Goal: Task Accomplishment & Management: Manage account settings

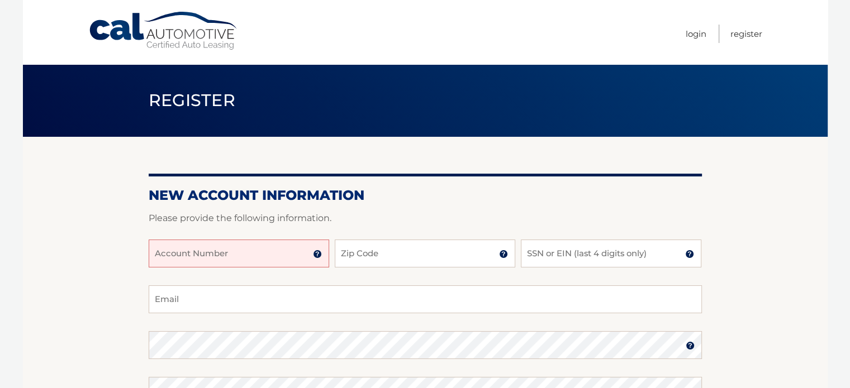
click at [251, 256] on input "Account Number" at bounding box center [239, 254] width 180 height 28
type input "44456003722"
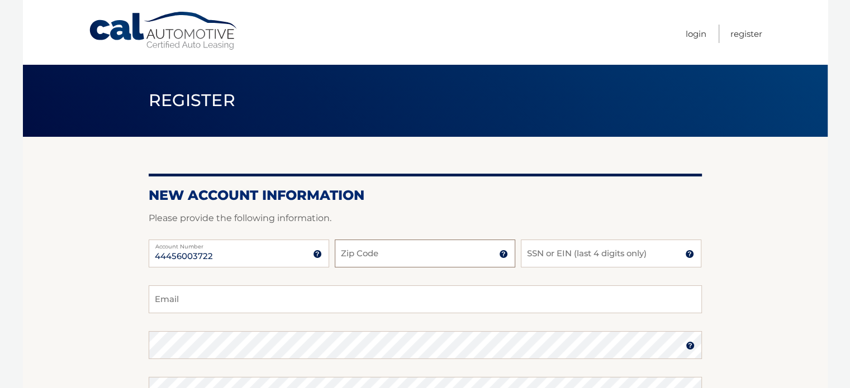
click at [350, 242] on input "Zip Code" at bounding box center [425, 254] width 180 height 28
type input "14580"
type input "[EMAIL_ADDRESS][DOMAIN_NAME]"
click at [531, 251] on input "SSN or EIN (last 4 digits only)" at bounding box center [611, 254] width 180 height 28
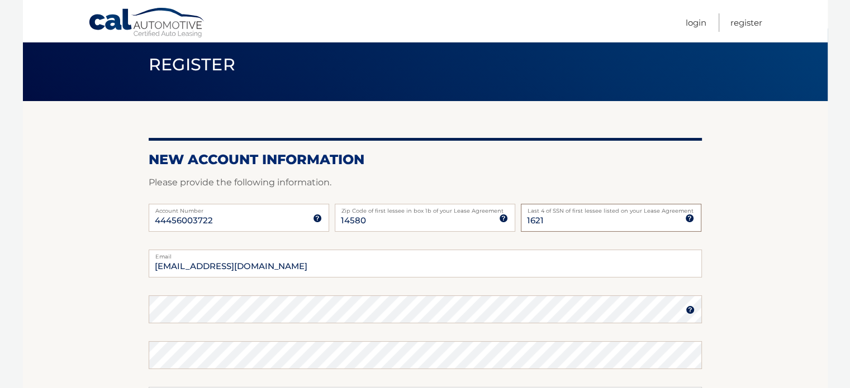
scroll to position [56, 0]
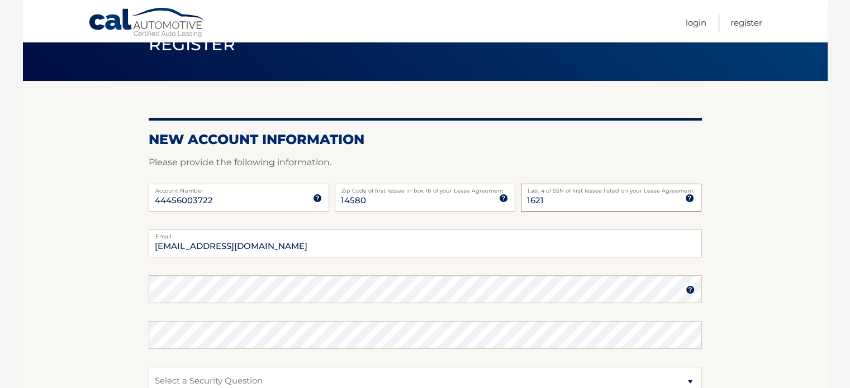
type input "1621"
click at [689, 288] on img at bounding box center [689, 289] width 9 height 9
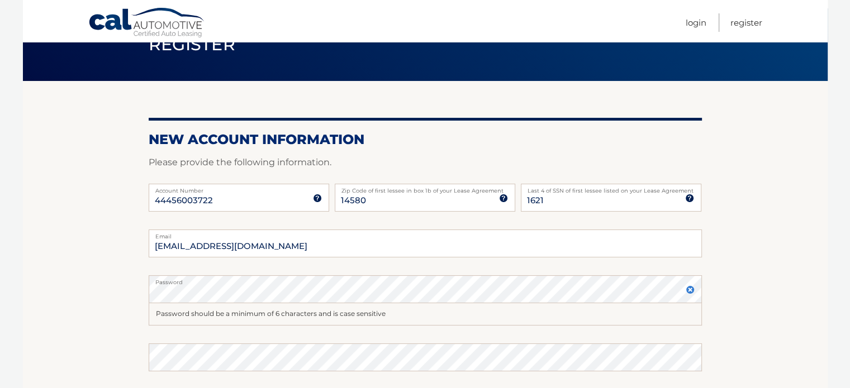
click at [689, 288] on img at bounding box center [689, 289] width 9 height 9
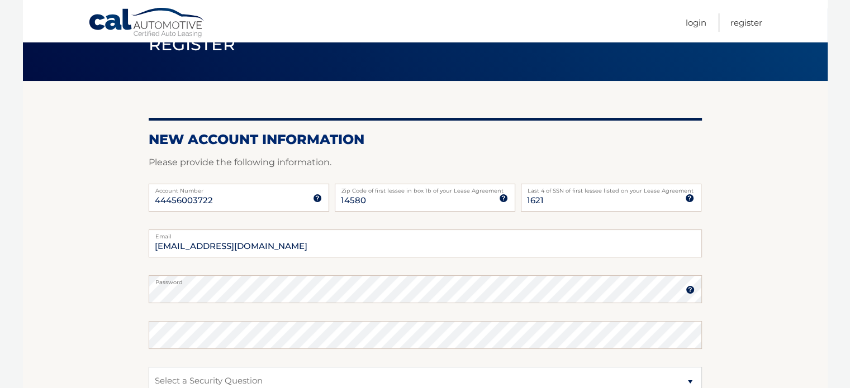
click at [689, 288] on img at bounding box center [689, 289] width 9 height 9
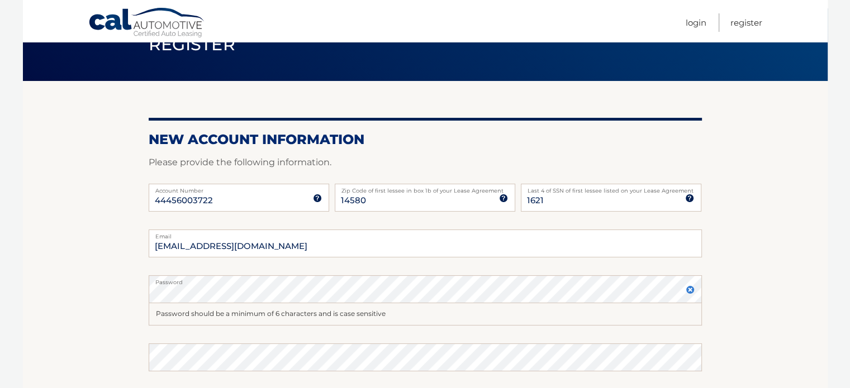
click at [689, 288] on img at bounding box center [689, 289] width 9 height 9
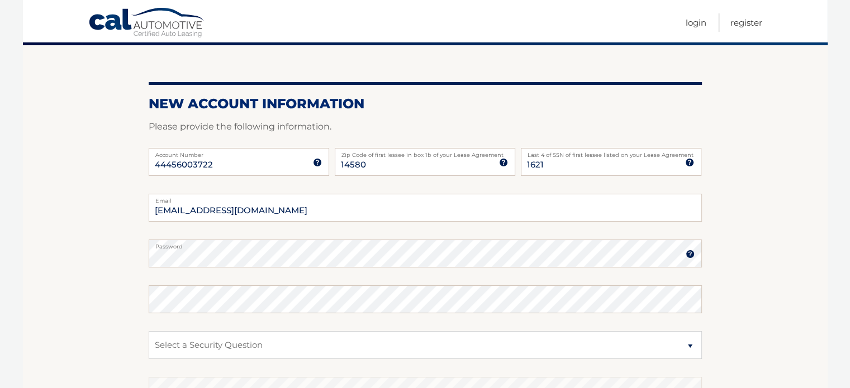
scroll to position [112, 0]
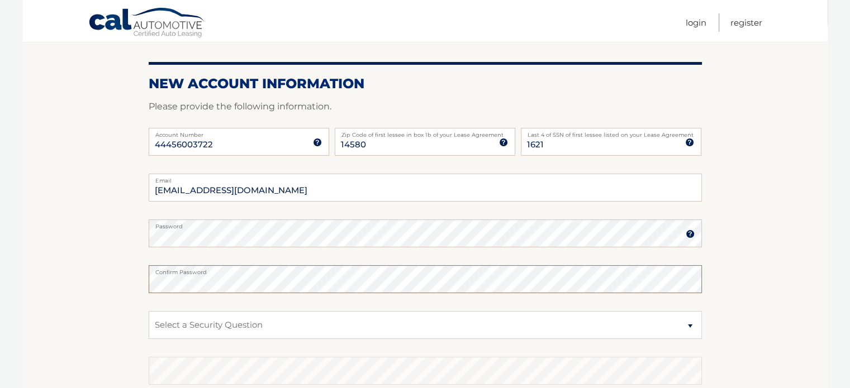
click at [274, 314] on select "Select a Security Question What was the name of your elementary school? What is…" at bounding box center [425, 325] width 553 height 28
select select "2"
click at [149, 311] on select "Select a Security Question What was the name of your elementary school? What is…" at bounding box center [425, 325] width 553 height 28
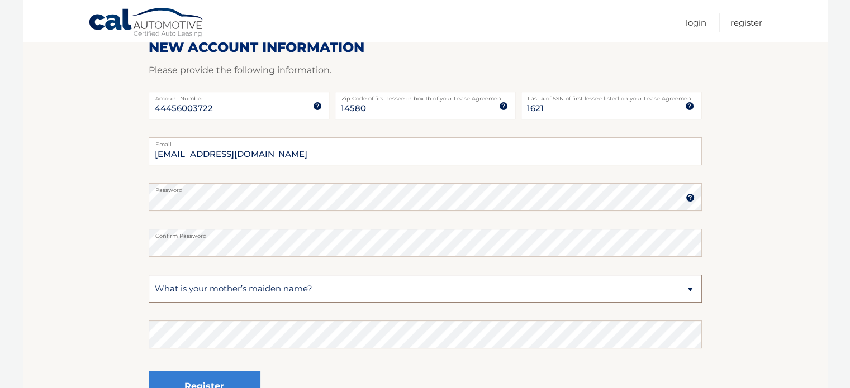
scroll to position [168, 0]
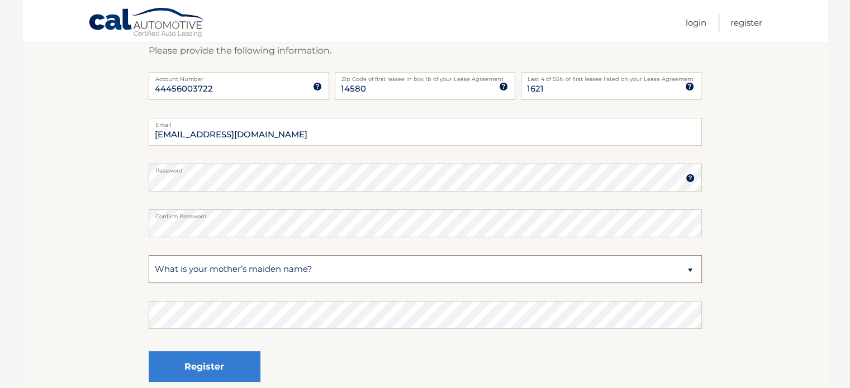
click at [312, 270] on select "Select a Security Question What was the name of your elementary school? What is…" at bounding box center [425, 269] width 553 height 28
click at [149, 255] on select "Select a Security Question What was the name of your elementary school? What is…" at bounding box center [425, 269] width 553 height 28
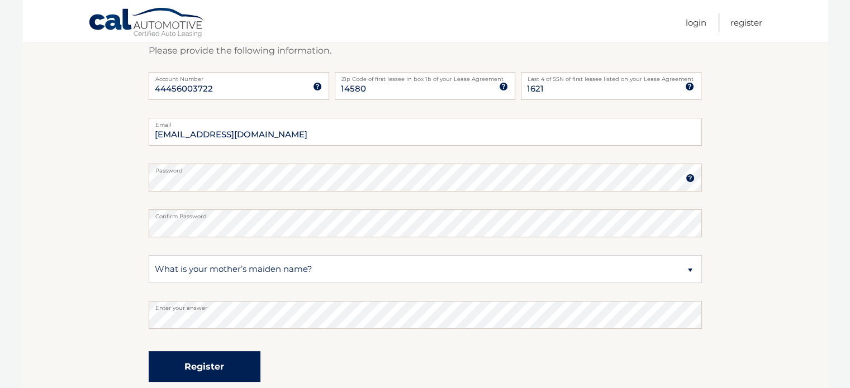
click at [228, 366] on button "Register" at bounding box center [205, 366] width 112 height 31
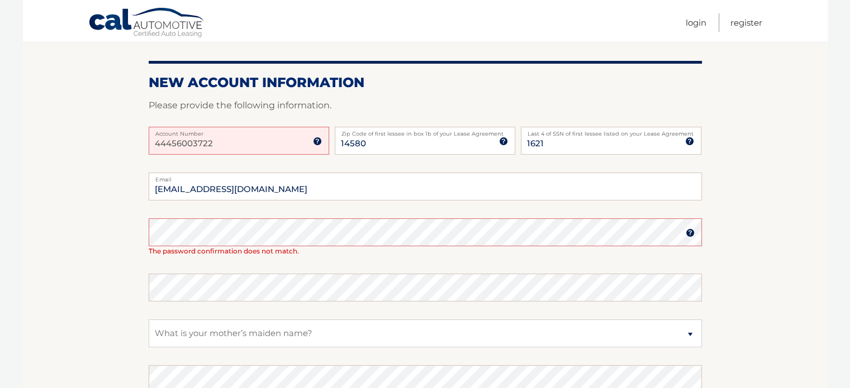
scroll to position [168, 0]
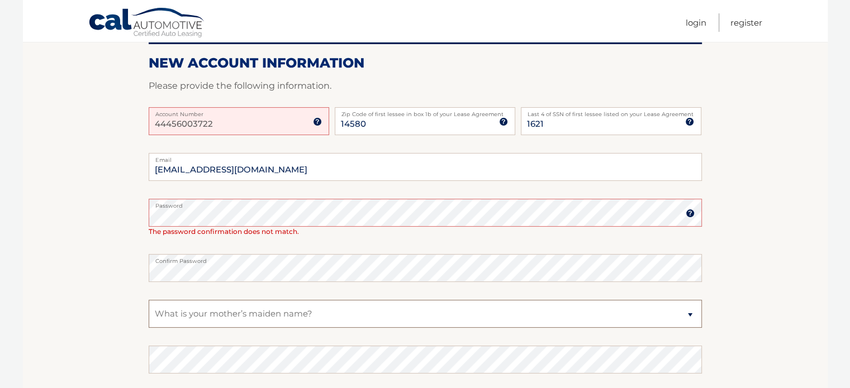
click at [259, 311] on select "Select a Security Question What was the name of your elementary school? What is…" at bounding box center [425, 314] width 553 height 28
click at [149, 300] on select "Select a Security Question What was the name of your elementary school? What is…" at bounding box center [425, 314] width 553 height 28
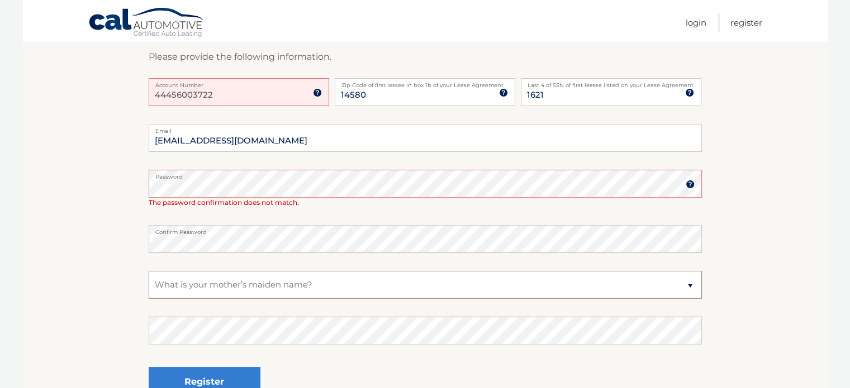
scroll to position [223, 0]
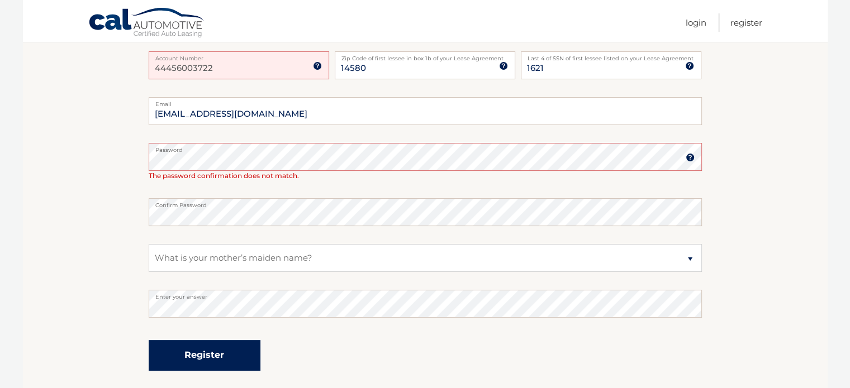
click at [208, 347] on button "Register" at bounding box center [205, 355] width 112 height 31
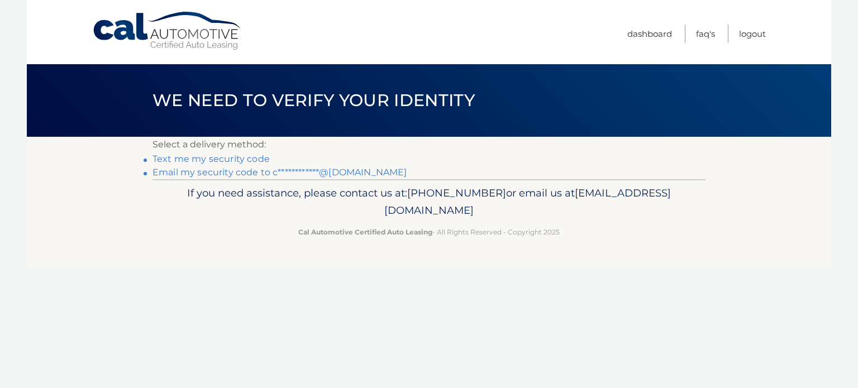
click at [324, 173] on link "**********" at bounding box center [279, 172] width 254 height 11
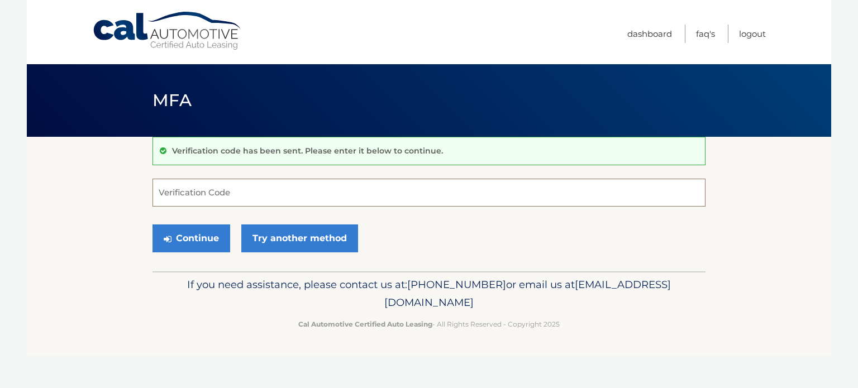
click at [322, 199] on input "Verification Code" at bounding box center [428, 193] width 553 height 28
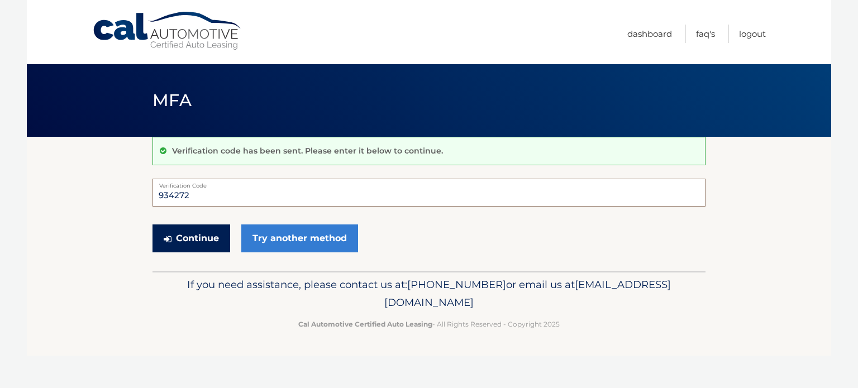
type input "934272"
click at [201, 232] on button "Continue" at bounding box center [191, 239] width 78 height 28
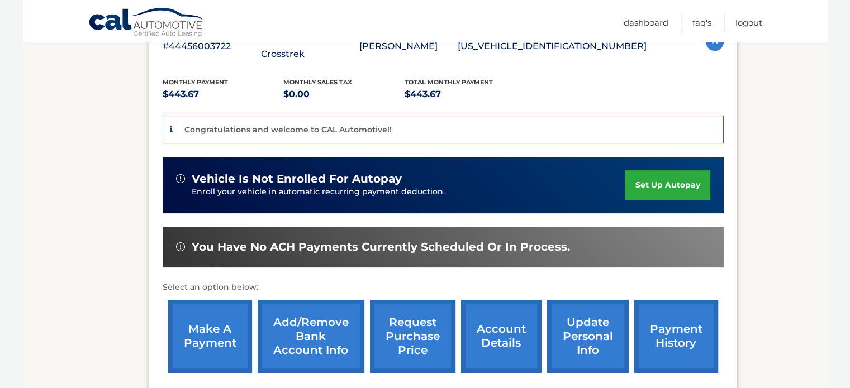
scroll to position [279, 0]
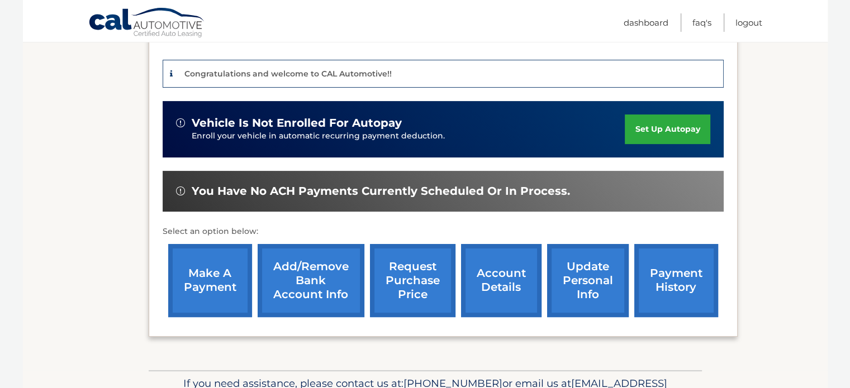
click at [325, 273] on link "Add/Remove bank account info" at bounding box center [311, 280] width 107 height 73
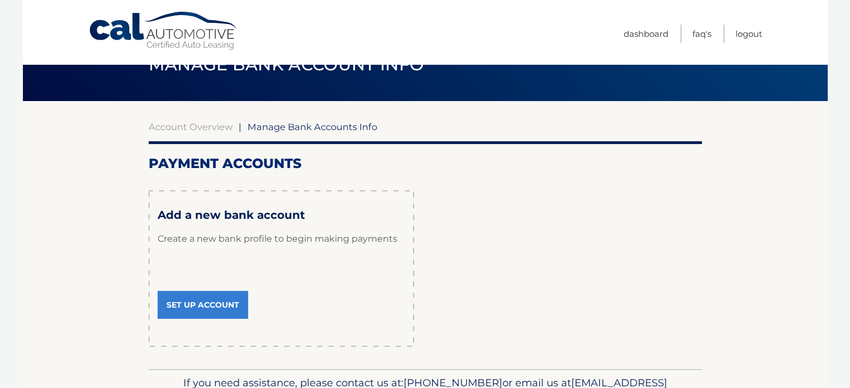
scroll to position [56, 0]
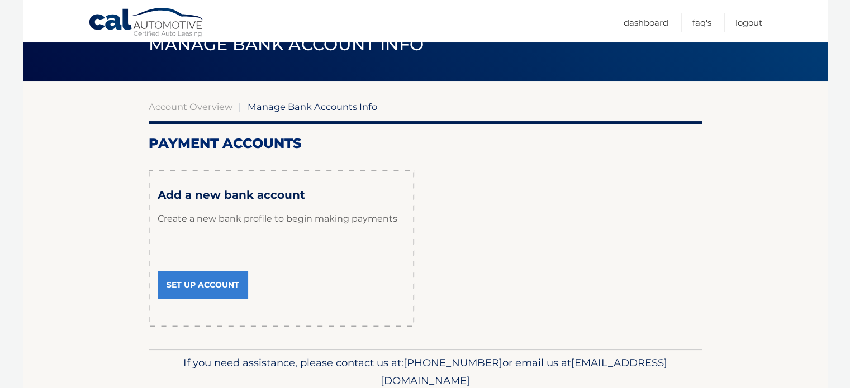
click at [230, 285] on link "Set Up Account" at bounding box center [203, 285] width 90 height 28
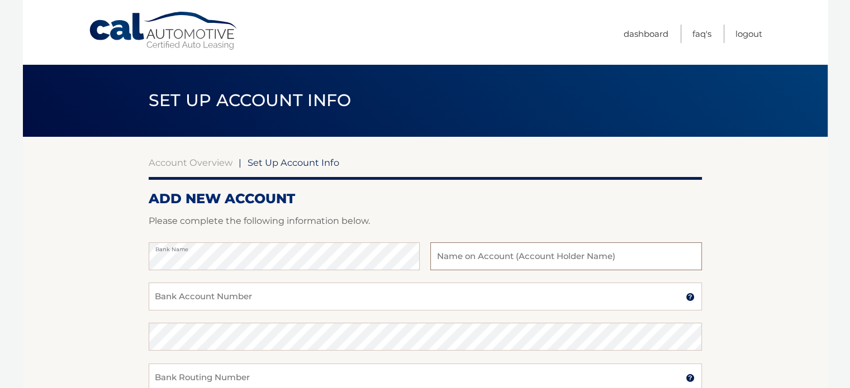
click at [470, 254] on input "text" at bounding box center [565, 256] width 271 height 28
type input "Megan Corcoran"
click at [327, 303] on input "Bank Account Number" at bounding box center [425, 297] width 553 height 28
type input "1373044476"
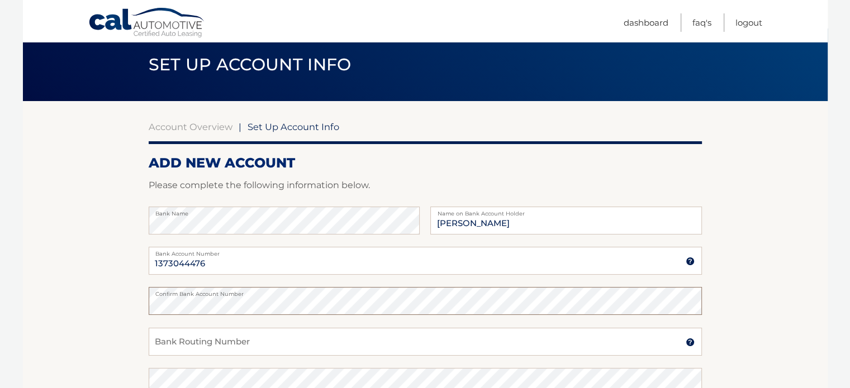
scroll to position [56, 0]
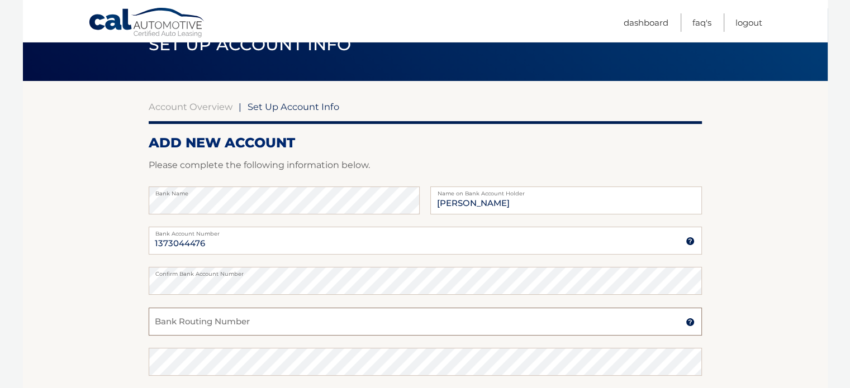
click at [267, 322] on input "Bank Routing Number" at bounding box center [425, 322] width 553 height 28
type input "222371863"
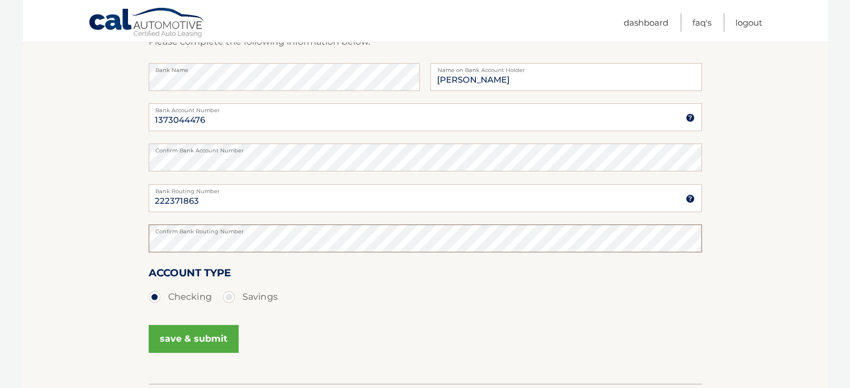
scroll to position [223, 0]
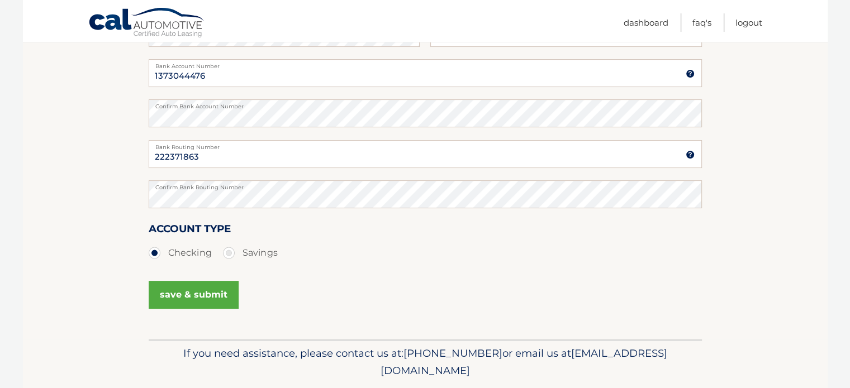
click at [181, 294] on button "save & submit" at bounding box center [194, 295] width 90 height 28
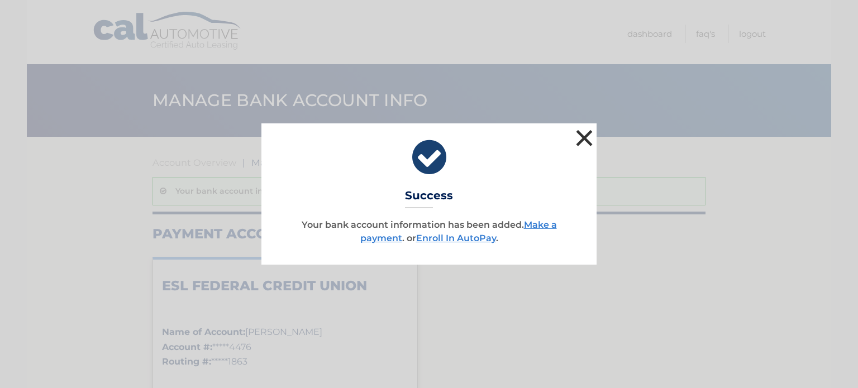
click at [585, 138] on button "×" at bounding box center [584, 138] width 22 height 22
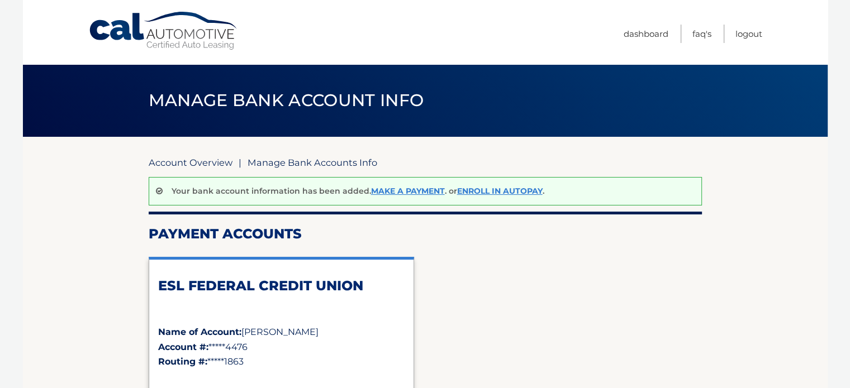
click at [201, 161] on link "Account Overview" at bounding box center [191, 162] width 84 height 11
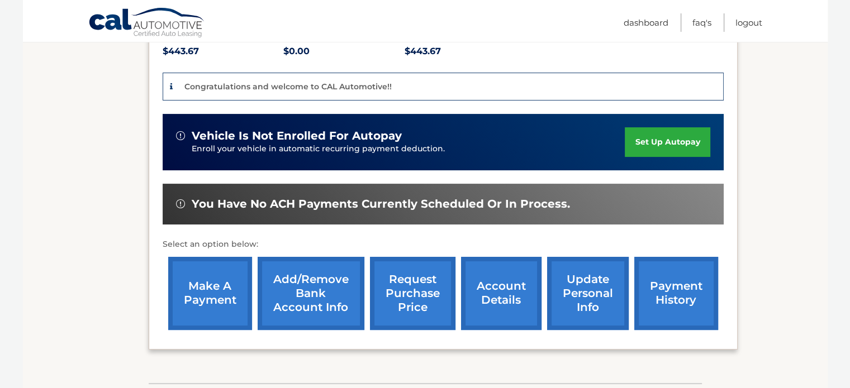
scroll to position [279, 0]
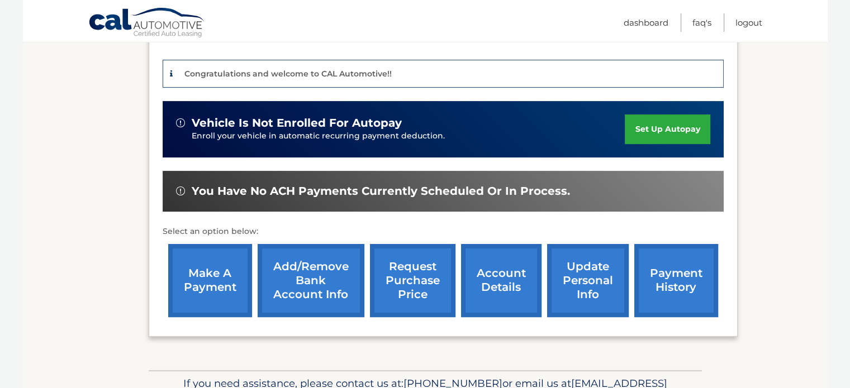
click at [208, 277] on link "make a payment" at bounding box center [210, 280] width 84 height 73
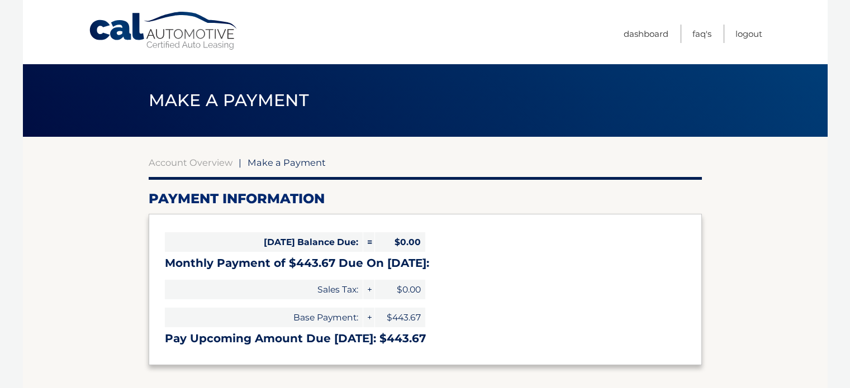
select select "ZWExNTM5ODMtZjdlMy00NTU3LWIxZDYtNWZiYTQ3ZWZiZDhj"
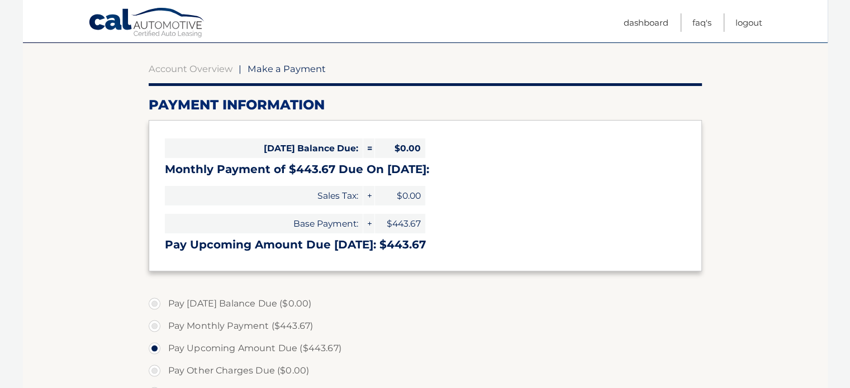
scroll to position [74, 0]
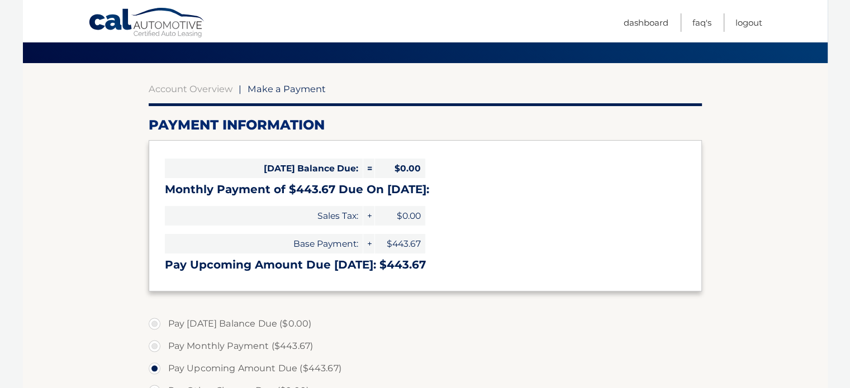
click at [193, 80] on div "Account Overview | Make a Payment Payment Information Today's Balance Due: = $0…" at bounding box center [425, 351] width 553 height 576
click at [201, 92] on link "Account Overview" at bounding box center [191, 88] width 84 height 11
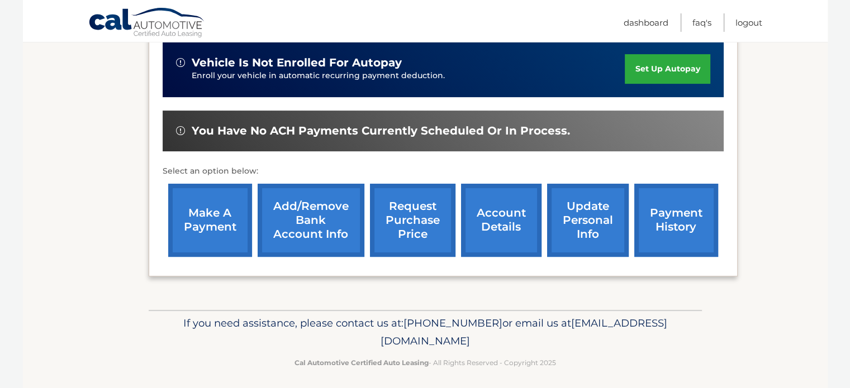
scroll to position [344, 0]
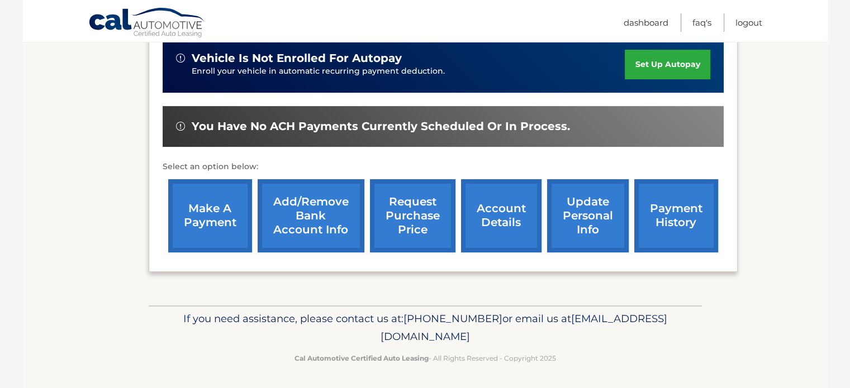
click at [512, 228] on link "account details" at bounding box center [501, 215] width 80 height 73
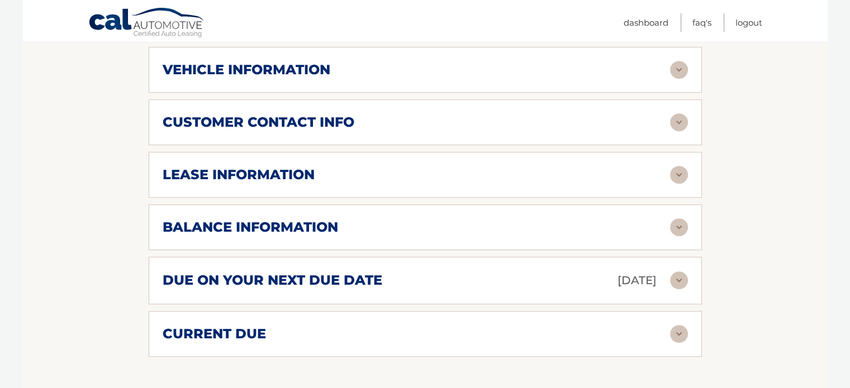
scroll to position [559, 0]
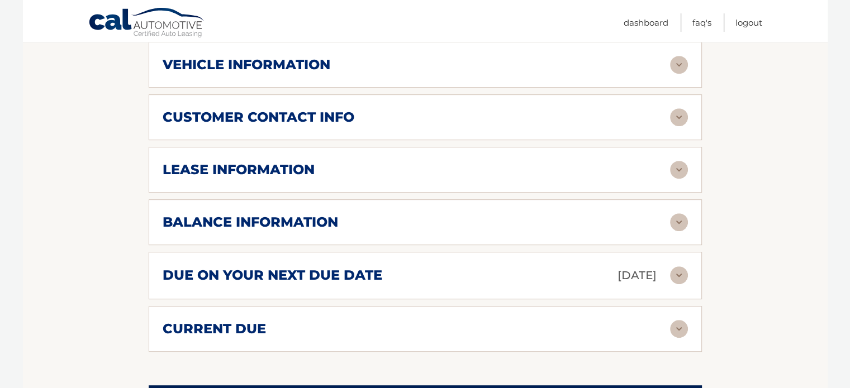
click at [431, 109] on div "customer contact info" at bounding box center [416, 117] width 507 height 17
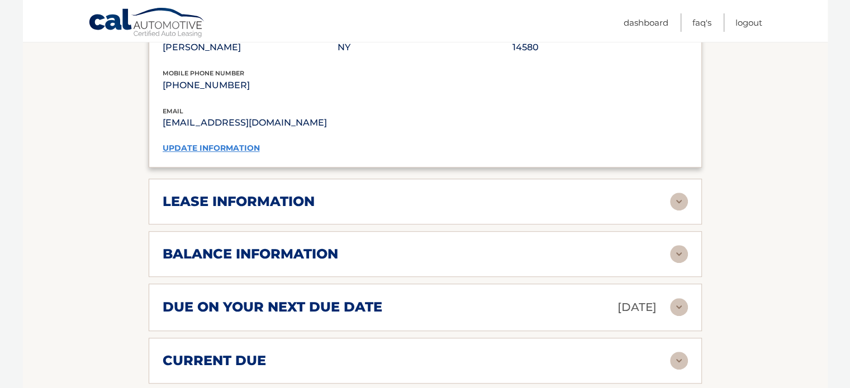
scroll to position [782, 0]
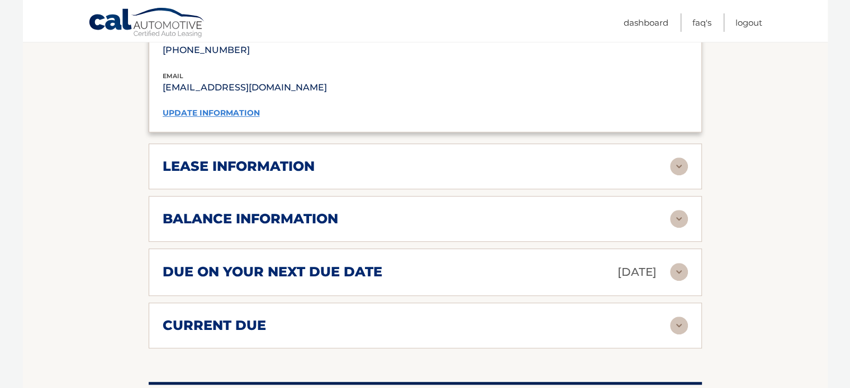
click at [440, 211] on div "balance information" at bounding box center [416, 219] width 507 height 17
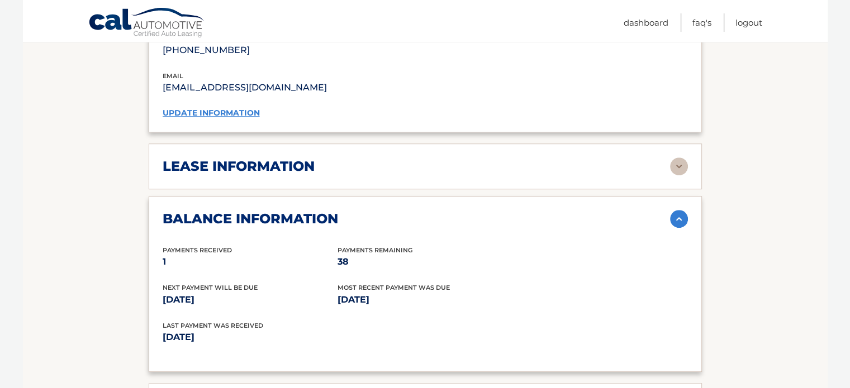
click at [680, 210] on img at bounding box center [679, 219] width 18 height 18
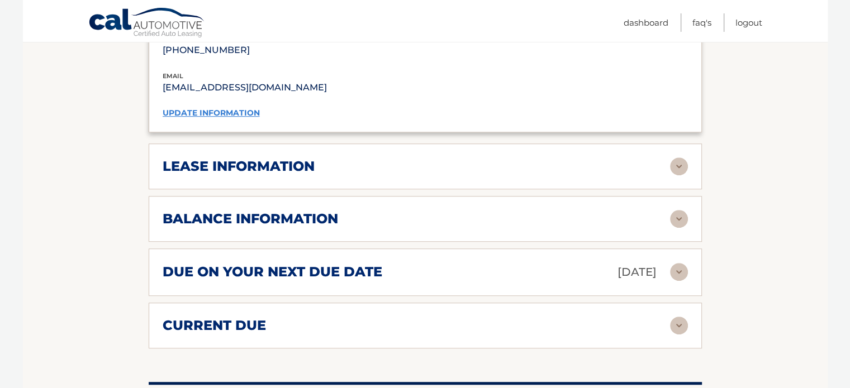
click at [678, 267] on img at bounding box center [679, 272] width 18 height 18
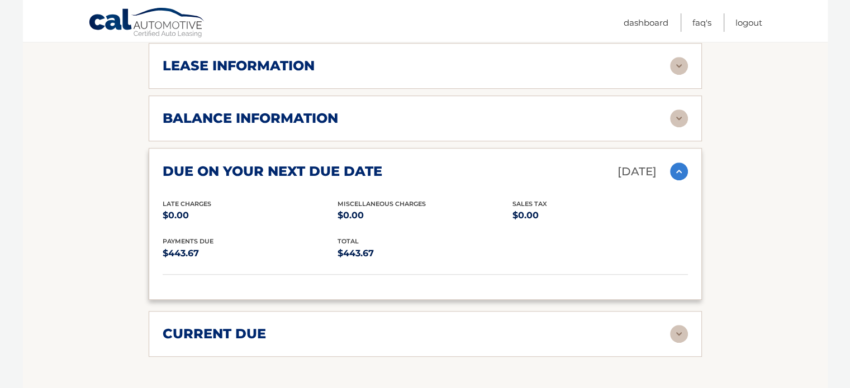
scroll to position [894, 0]
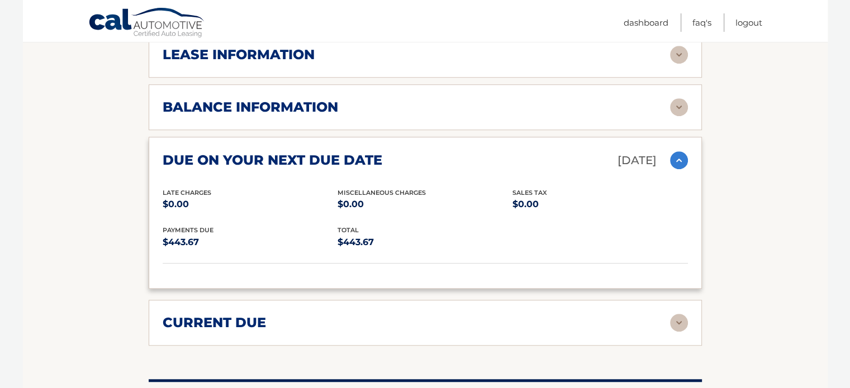
click at [671, 155] on img at bounding box center [679, 160] width 18 height 18
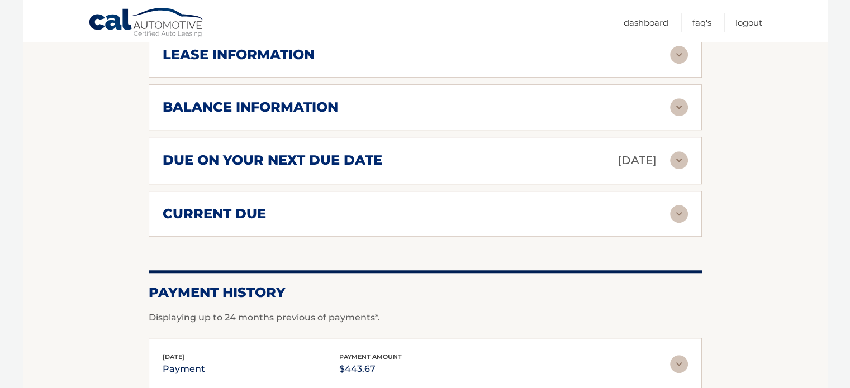
click at [680, 205] on img at bounding box center [679, 214] width 18 height 18
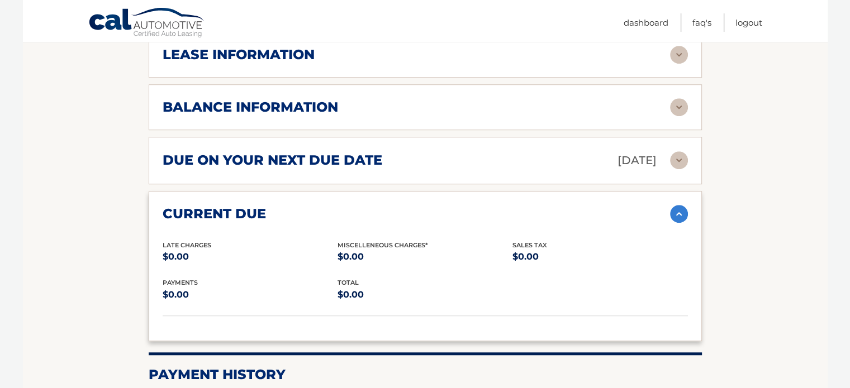
click at [670, 206] on img at bounding box center [679, 214] width 18 height 18
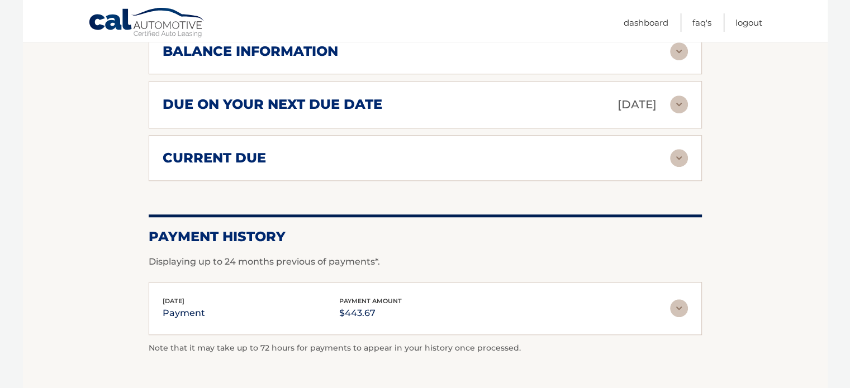
scroll to position [1005, 0]
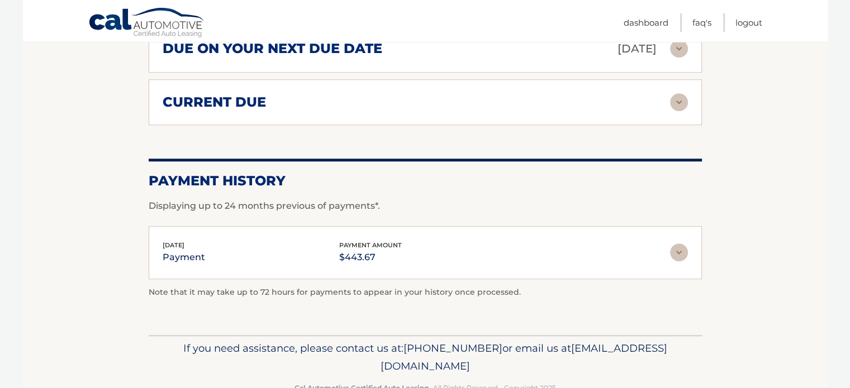
click at [675, 255] on img at bounding box center [679, 253] width 18 height 18
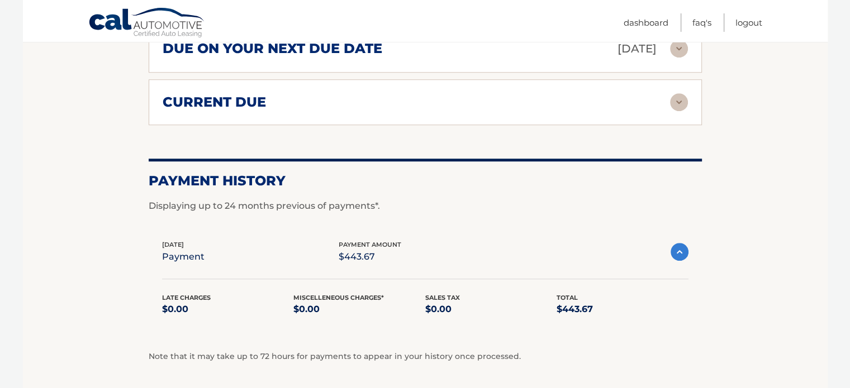
click at [676, 246] on img at bounding box center [679, 252] width 18 height 18
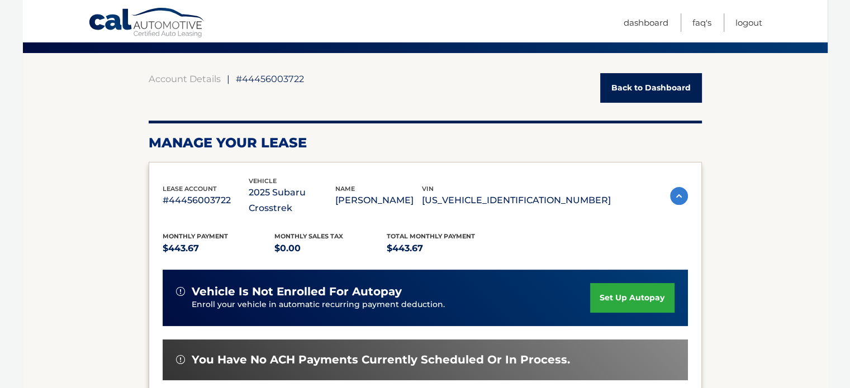
scroll to position [0, 0]
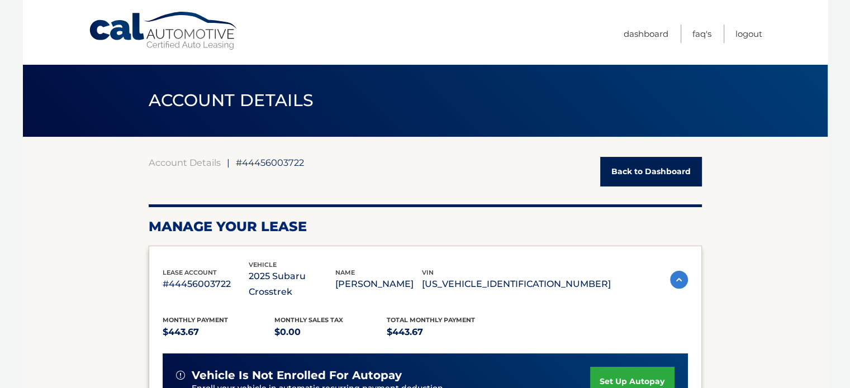
click at [645, 45] on ul "Dashboard FAQ's Logout" at bounding box center [692, 32] width 139 height 64
click at [650, 34] on link "Dashboard" at bounding box center [645, 34] width 45 height 18
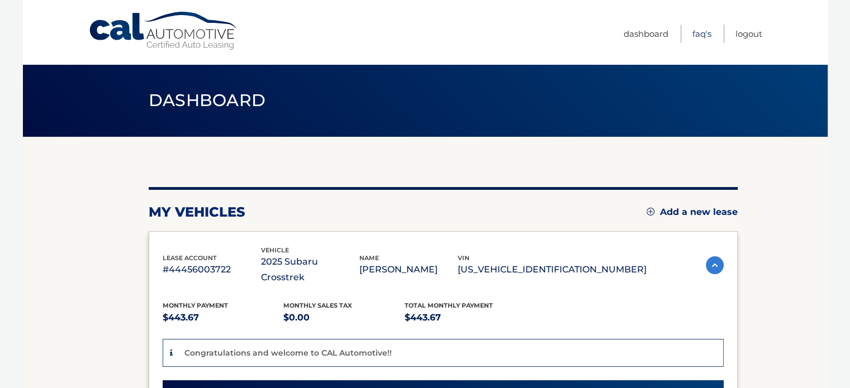
click at [709, 27] on link "FAQ's" at bounding box center [701, 34] width 19 height 18
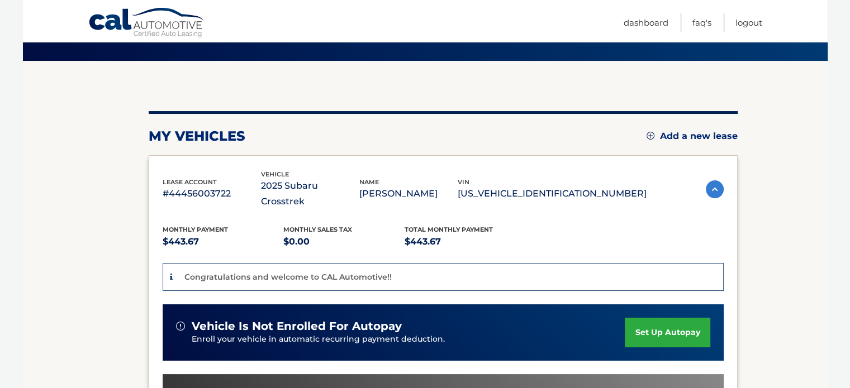
scroll to position [112, 0]
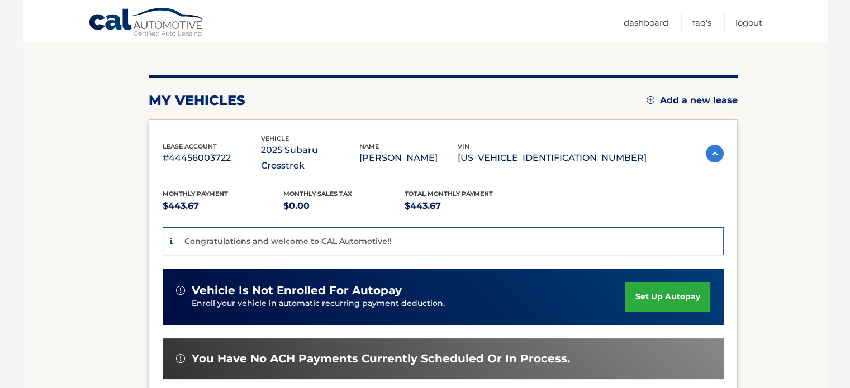
click at [649, 291] on link "set up autopay" at bounding box center [667, 297] width 85 height 30
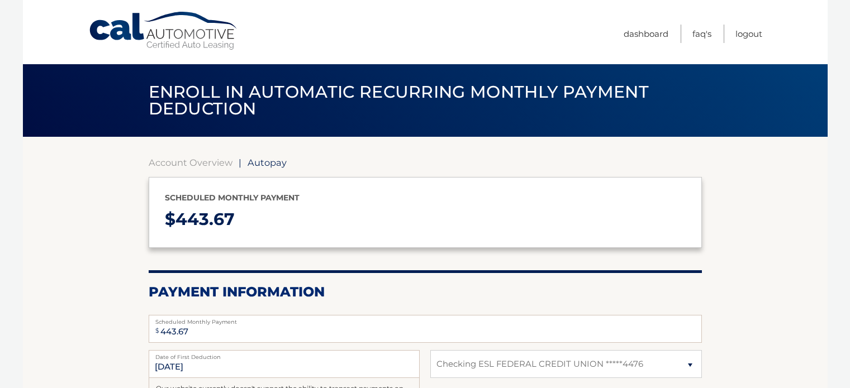
select select "ZWExNTM5ODMtZjdlMy00NTU3LWIxZDYtNWZiYTQ3ZWZiZDhj"
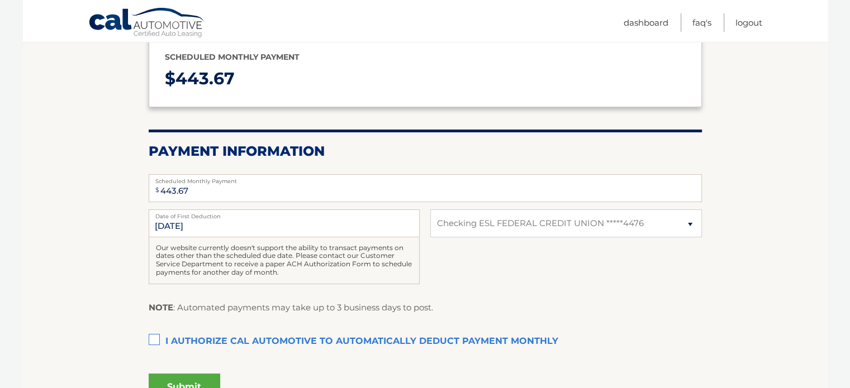
scroll to position [168, 0]
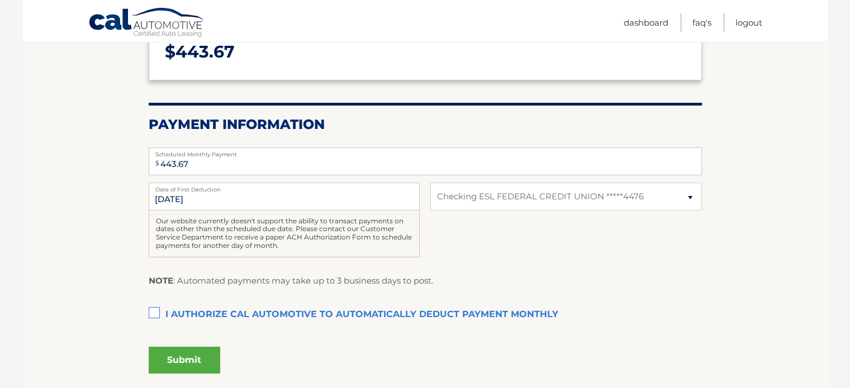
click at [158, 309] on label "I authorize cal automotive to automatically deduct payment monthly This checkbo…" at bounding box center [425, 315] width 553 height 22
click at [0, 0] on input "I authorize cal automotive to automatically deduct payment monthly This checkbo…" at bounding box center [0, 0] width 0 height 0
click at [156, 309] on label "I authorize cal automotive to automatically deduct payment monthly This checkbo…" at bounding box center [425, 315] width 553 height 22
click at [0, 0] on input "I authorize cal automotive to automatically deduct payment monthly This checkbo…" at bounding box center [0, 0] width 0 height 0
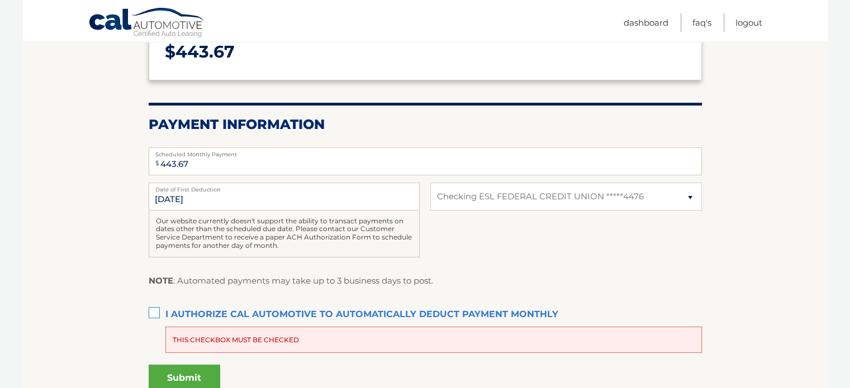
click at [159, 310] on label "I authorize cal automotive to automatically deduct payment monthly This checkbo…" at bounding box center [425, 315] width 553 height 22
click at [0, 0] on input "I authorize cal automotive to automatically deduct payment monthly This checkbo…" at bounding box center [0, 0] width 0 height 0
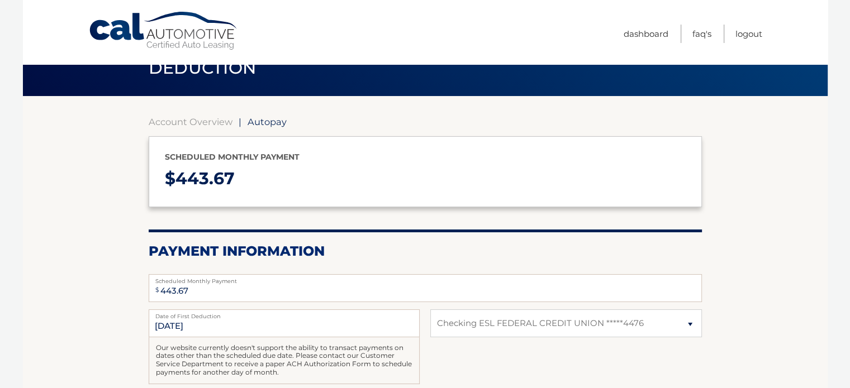
scroll to position [0, 0]
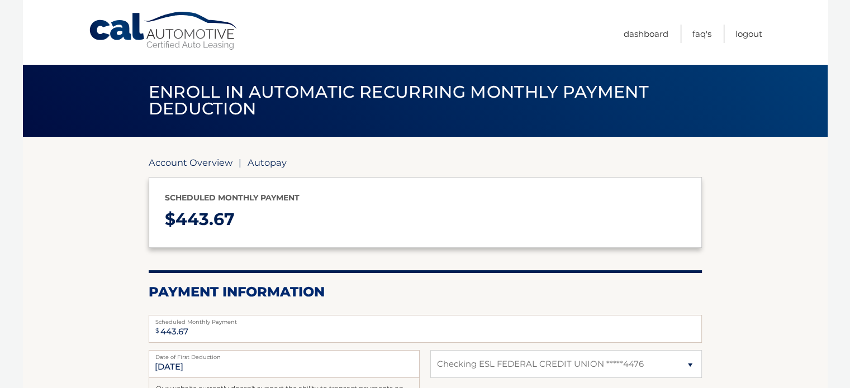
click at [185, 166] on link "Account Overview" at bounding box center [191, 162] width 84 height 11
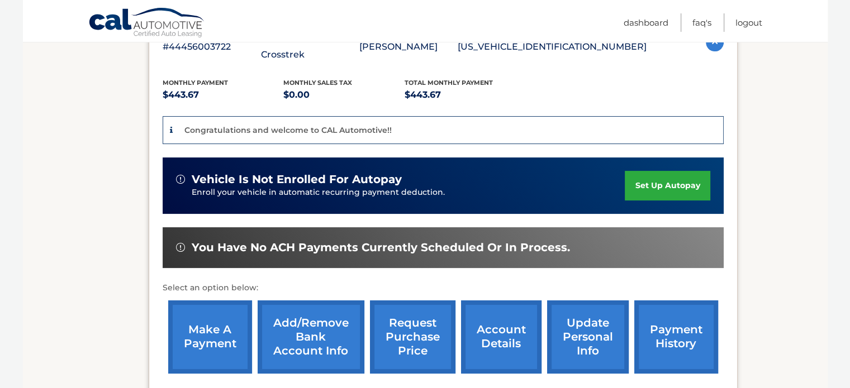
scroll to position [223, 0]
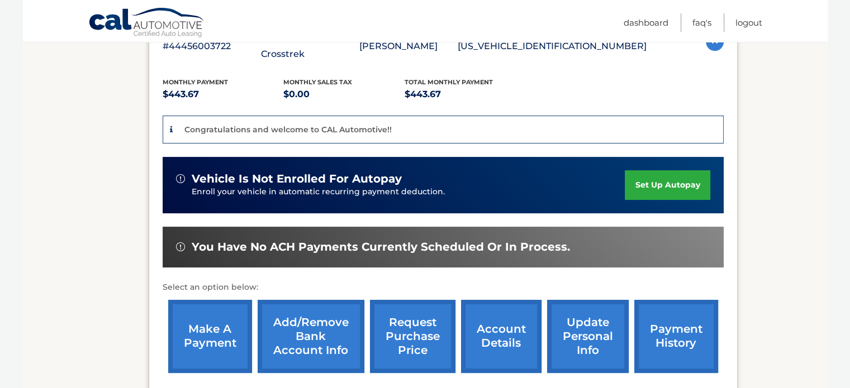
click at [204, 326] on link "make a payment" at bounding box center [210, 336] width 84 height 73
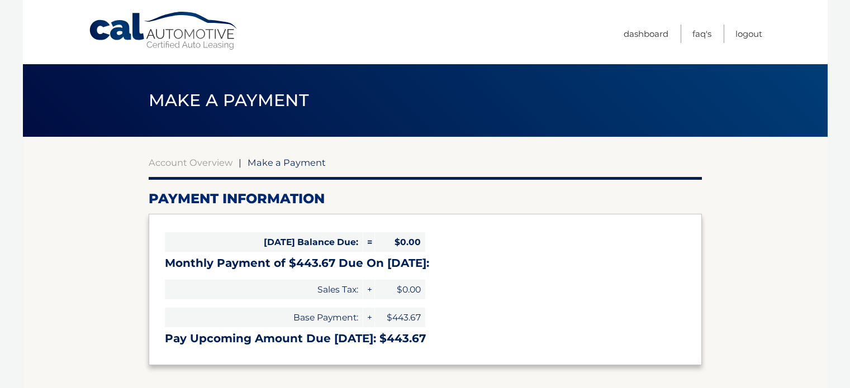
select select "ZWExNTM5ODMtZjdlMy00NTU3LWIxZDYtNWZiYTQ3ZWZiZDhj"
